Goal: Information Seeking & Learning: Learn about a topic

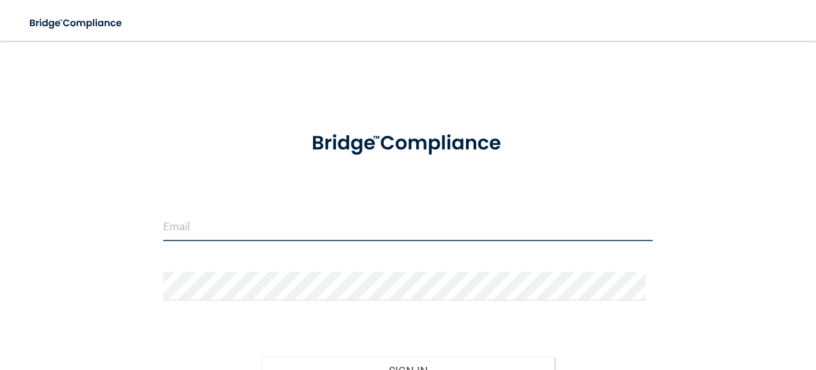
type input "[EMAIL_ADDRESS][DOMAIN_NAME]"
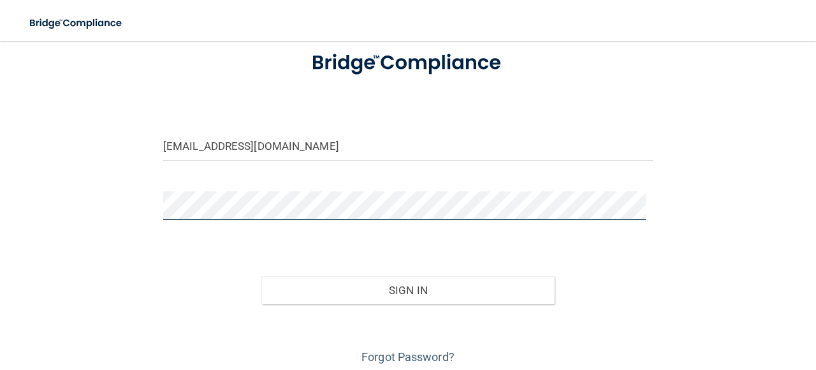
scroll to position [82, 0]
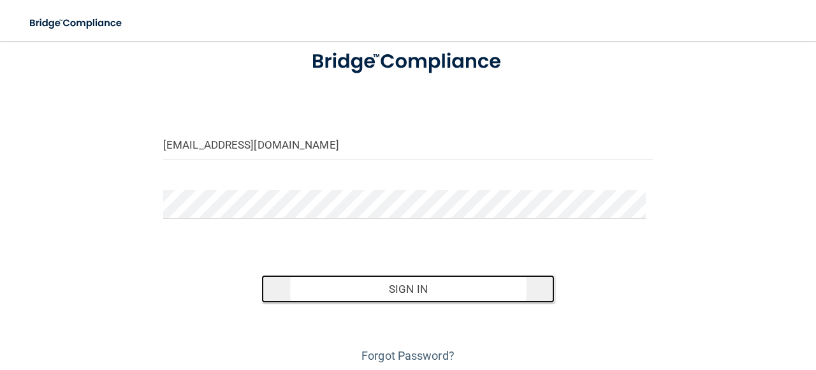
click at [353, 294] on button "Sign In" at bounding box center [408, 289] width 294 height 28
click at [358, 286] on button "Sign In" at bounding box center [408, 289] width 294 height 28
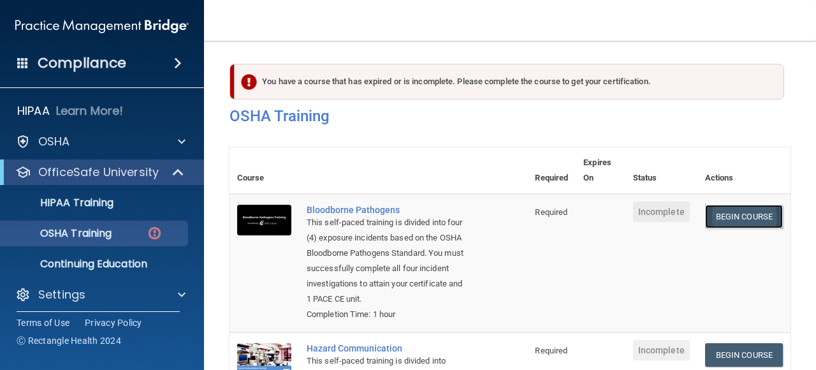
click at [751, 205] on link "Begin Course" at bounding box center [744, 217] width 78 height 24
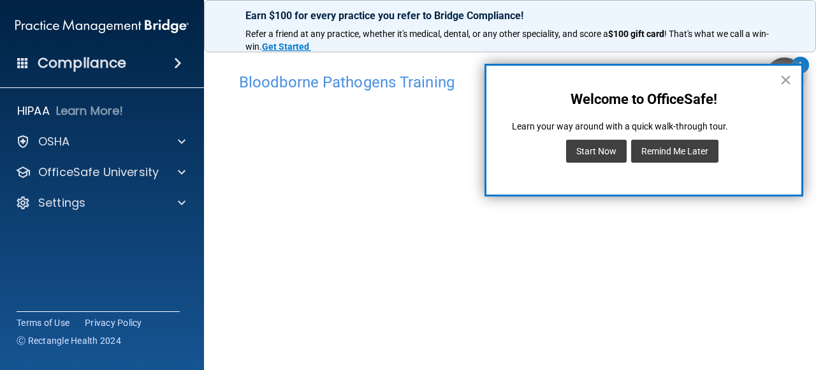
click at [688, 157] on button "Remind Me Later" at bounding box center [674, 151] width 87 height 23
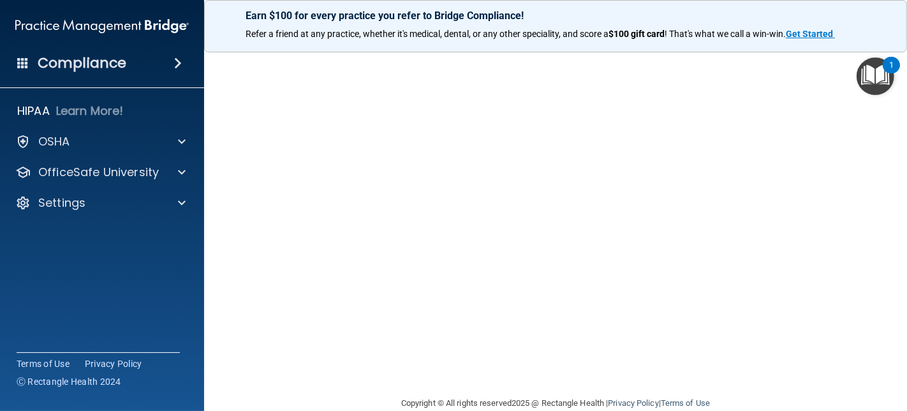
scroll to position [116, 0]
